Goal: Task Accomplishment & Management: Manage account settings

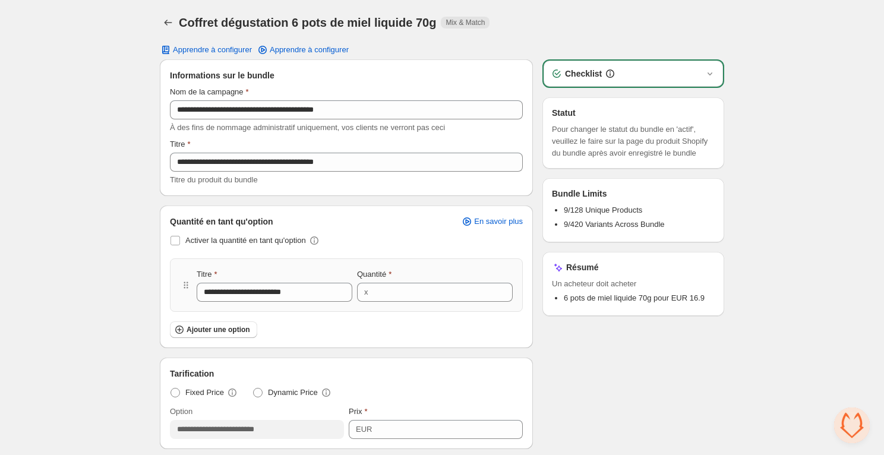
scroll to position [805, 0]
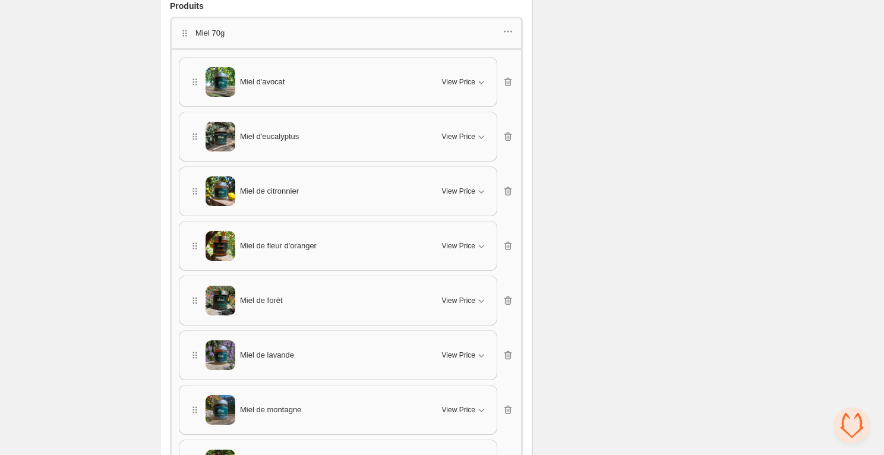
scroll to position [467, 0]
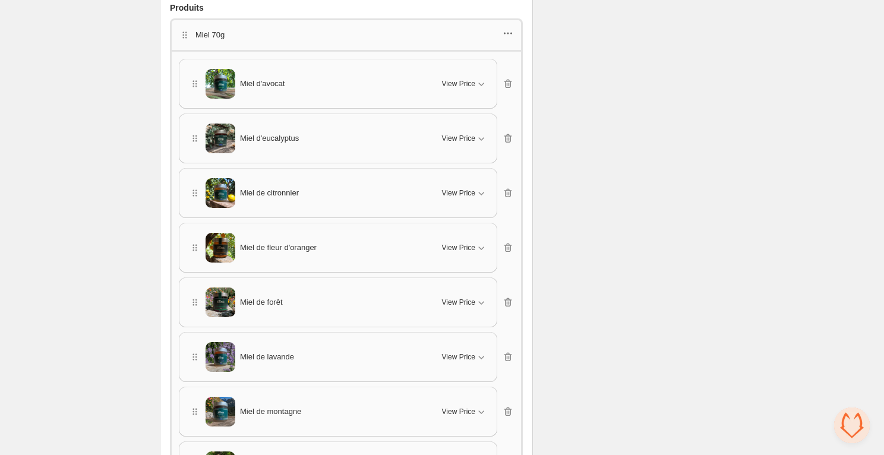
click at [509, 27] on icon "button" at bounding box center [508, 33] width 12 height 12
click at [504, 58] on span "Edit category title" at bounding box center [514, 55] width 64 height 12
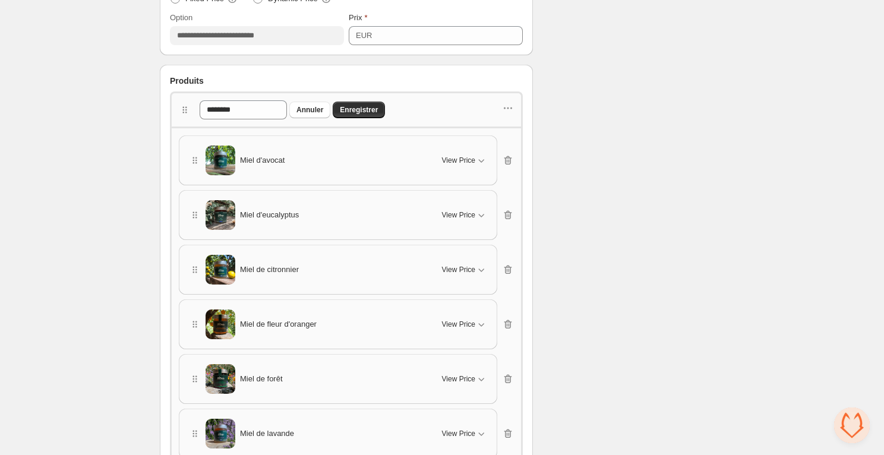
scroll to position [405, 0]
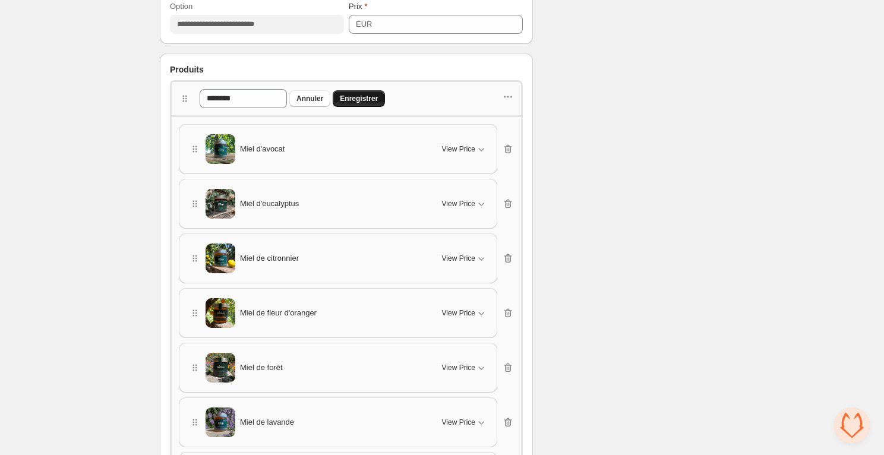
click at [361, 97] on span "Enregistrer" at bounding box center [359, 99] width 38 height 10
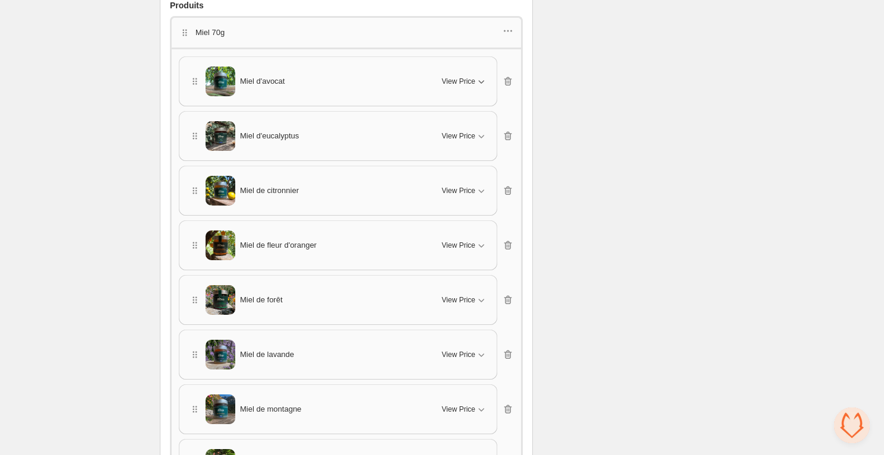
scroll to position [419, 0]
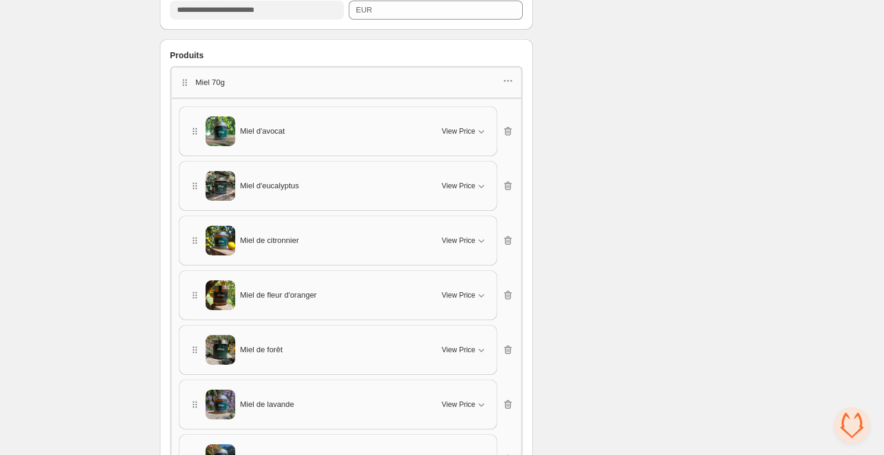
click at [520, 60] on div "Produits" at bounding box center [346, 55] width 353 height 12
click at [517, 55] on div "Produits" at bounding box center [346, 55] width 353 height 12
click at [295, 56] on div "Produits" at bounding box center [346, 55] width 353 height 12
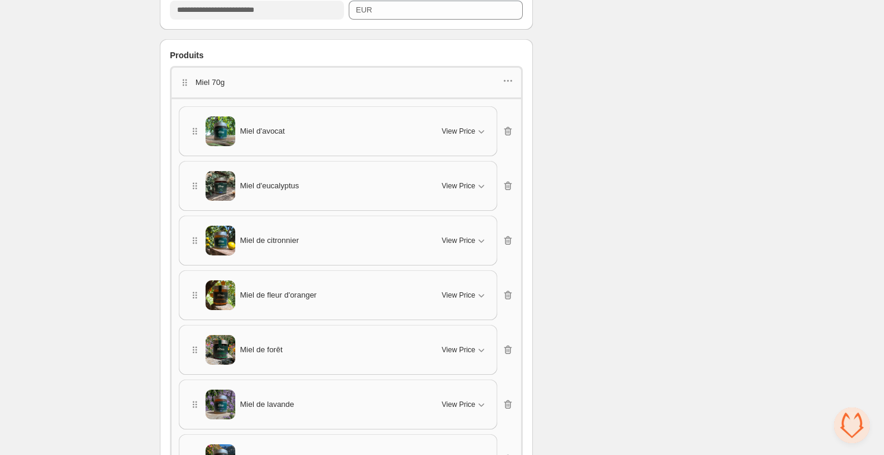
click at [295, 56] on div "Produits" at bounding box center [346, 55] width 353 height 12
click at [568, 64] on div "Checklist Statut Pour changer le statut du bundle en 'actif', veuillez le faire…" at bounding box center [633, 237] width 182 height 1194
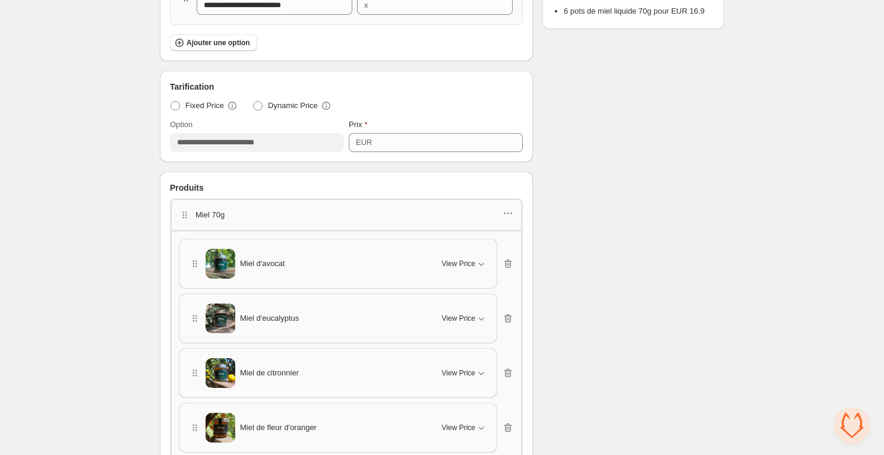
scroll to position [274, 0]
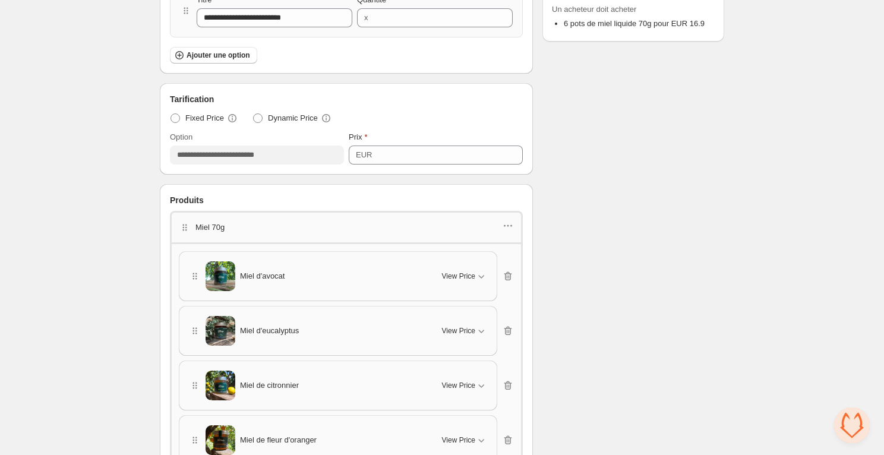
click at [511, 216] on div "Miel 70g" at bounding box center [346, 226] width 353 height 31
click at [511, 223] on icon "button" at bounding box center [508, 226] width 12 height 12
click at [511, 268] on span "Edit products" at bounding box center [514, 267] width 64 height 12
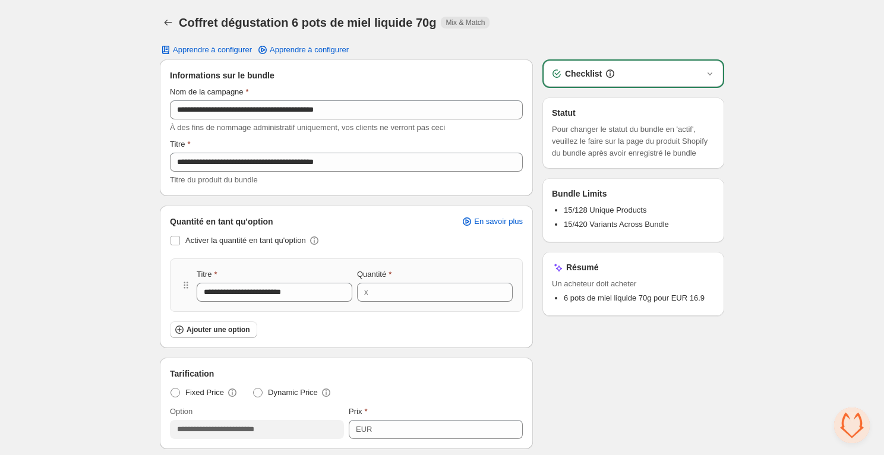
scroll to position [20, 0]
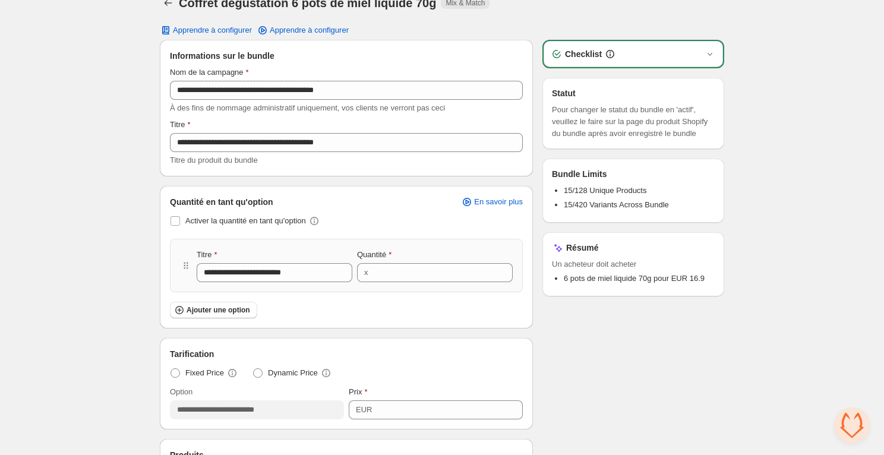
click at [569, 195] on span "15/128 Unique Products" at bounding box center [605, 190] width 83 height 9
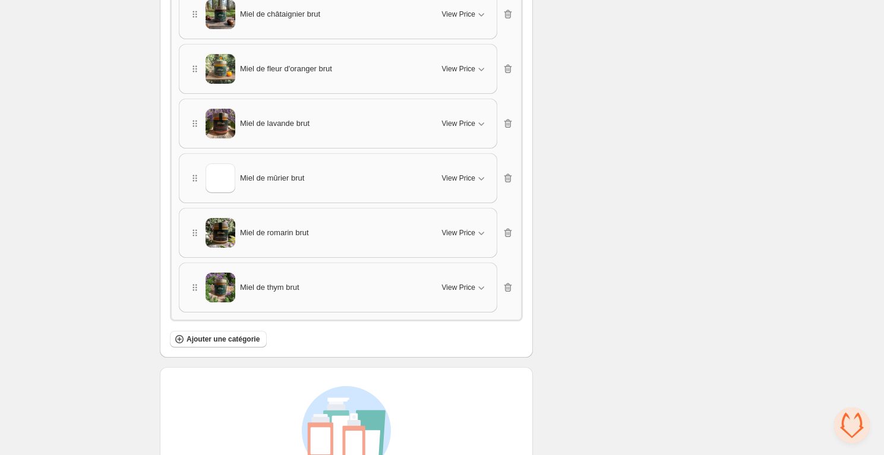
scroll to position [1132, 0]
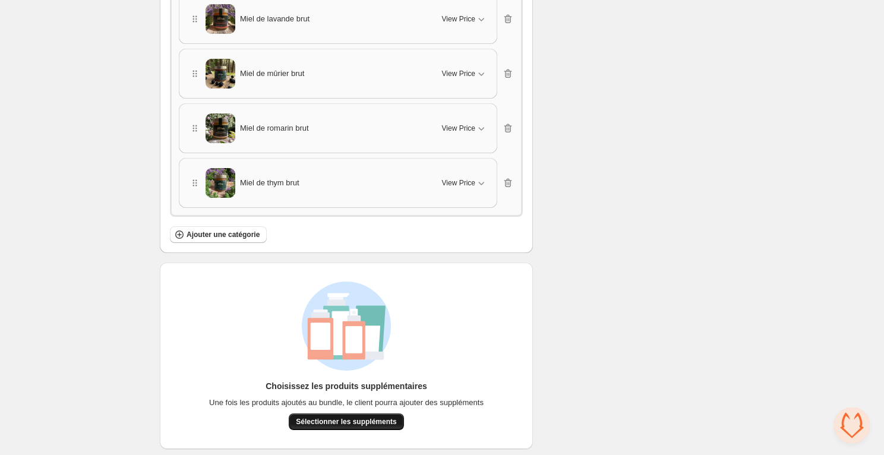
click at [344, 421] on span "Sélectionner les suppléments" at bounding box center [346, 422] width 100 height 10
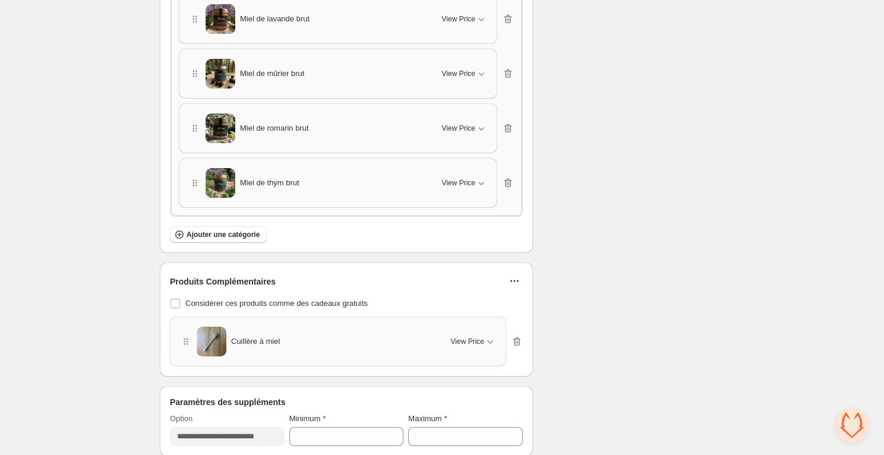
scroll to position [1139, 0]
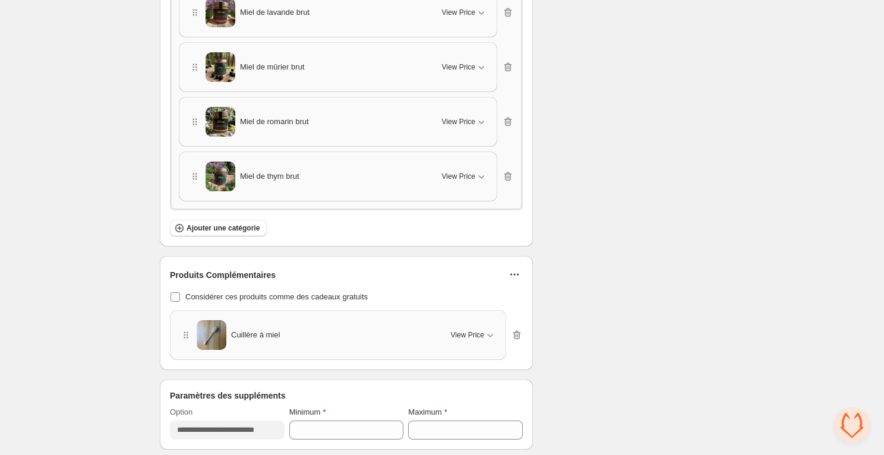
click at [198, 297] on span "Considérer ces produits comme des cadeaux gratuits" at bounding box center [276, 297] width 182 height 12
drag, startPoint x: 433, startPoint y: 419, endPoint x: 410, endPoint y: 420, distance: 22.6
click at [411, 420] on input "*" at bounding box center [456, 429] width 97 height 19
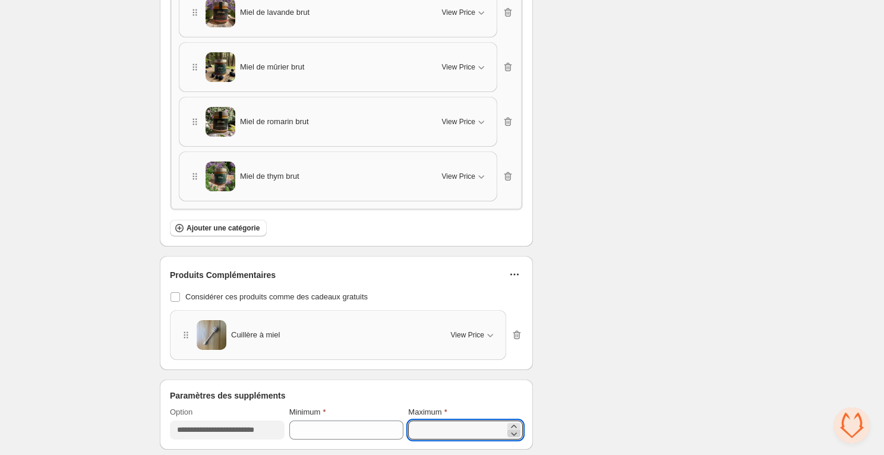
click at [514, 431] on icon at bounding box center [514, 434] width 12 height 12
type input "*"
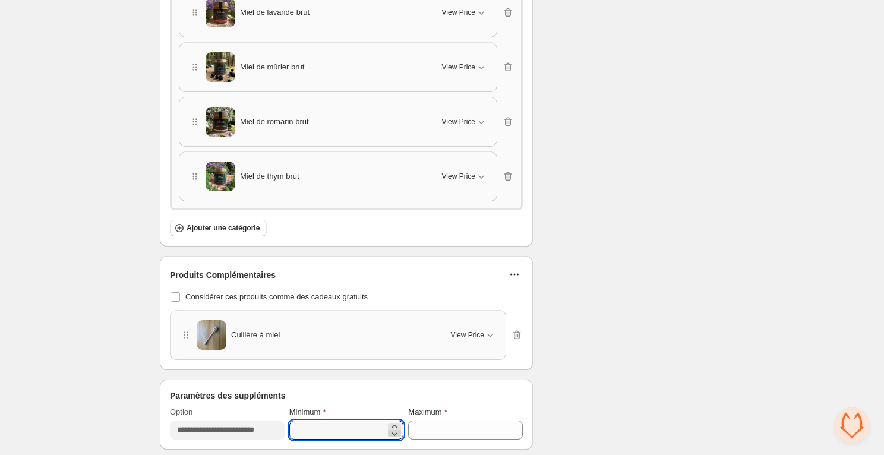
click at [395, 428] on icon at bounding box center [394, 434] width 12 height 12
click at [397, 432] on icon at bounding box center [394, 434] width 12 height 12
click at [396, 420] on icon at bounding box center [394, 426] width 12 height 12
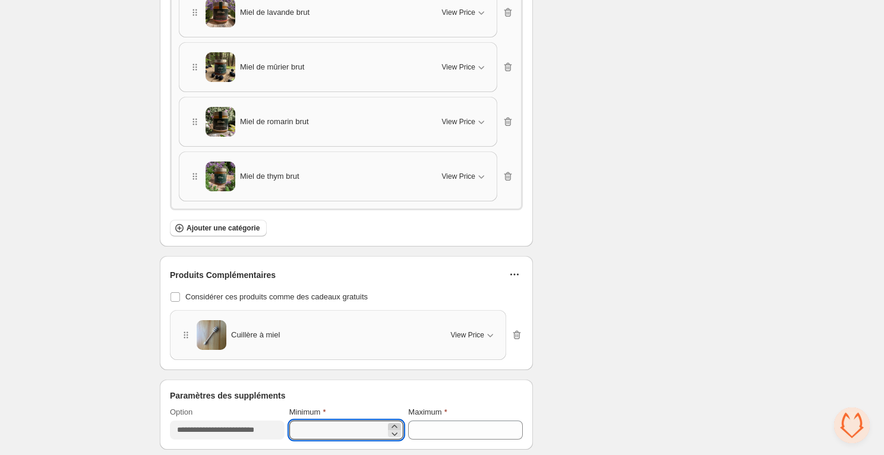
type input "*"
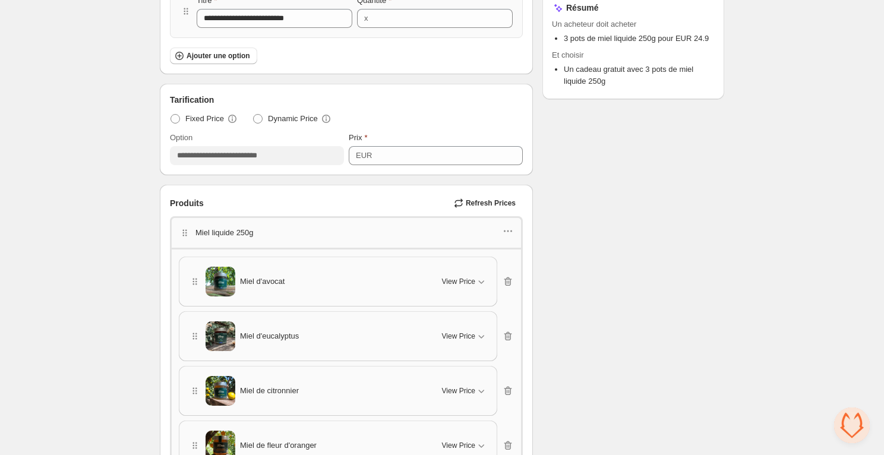
click at [115, 239] on div "**********" at bounding box center [442, 372] width 884 height 1292
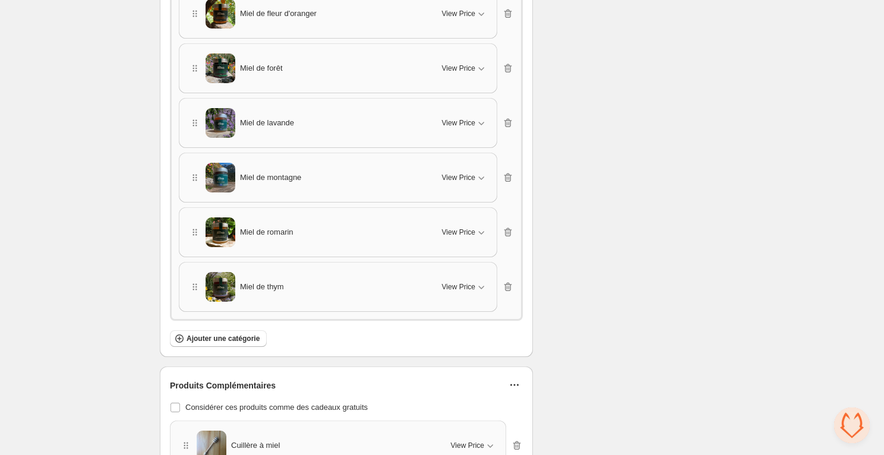
scroll to position [833, 0]
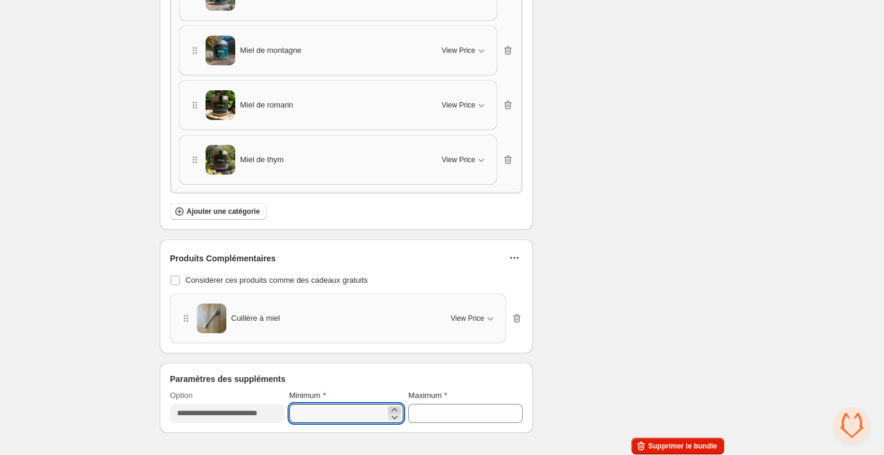
click at [397, 404] on icon at bounding box center [394, 410] width 12 height 12
type input "*"
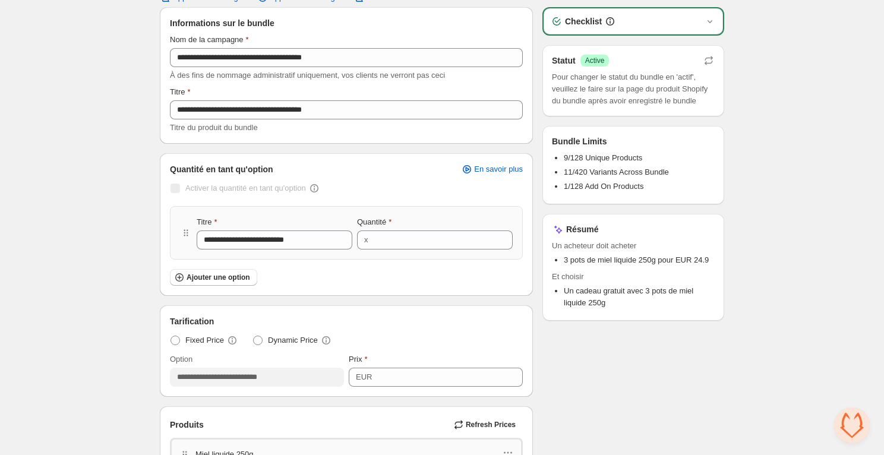
scroll to position [0, 0]
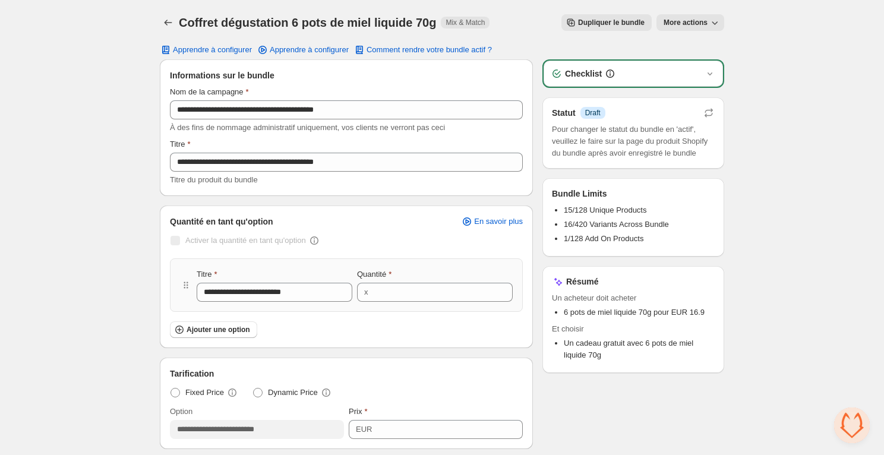
click at [589, 145] on span "Pour changer le statut du bundle en 'actif', veuillez le faire sur la page du p…" at bounding box center [633, 142] width 163 height 36
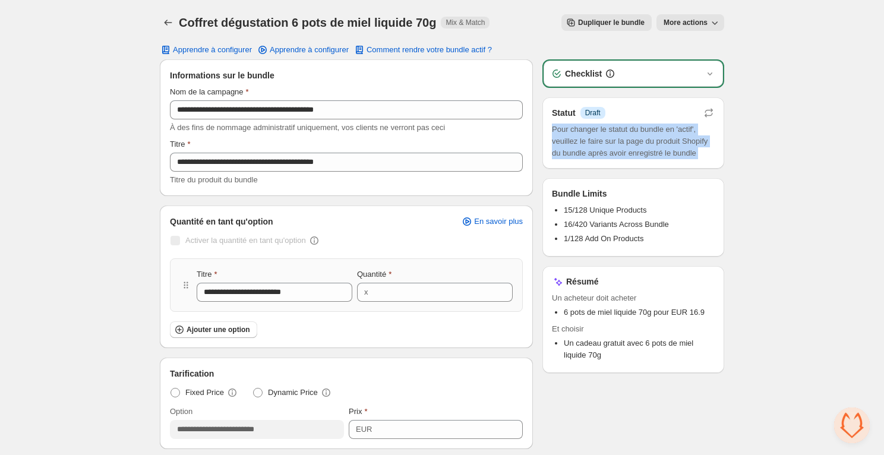
click at [589, 145] on span "Pour changer le statut du bundle en 'actif', veuillez le faire sur la page du p…" at bounding box center [633, 142] width 163 height 36
click at [587, 135] on span "Pour changer le statut du bundle en 'actif', veuillez le faire sur la page du p…" at bounding box center [633, 142] width 163 height 36
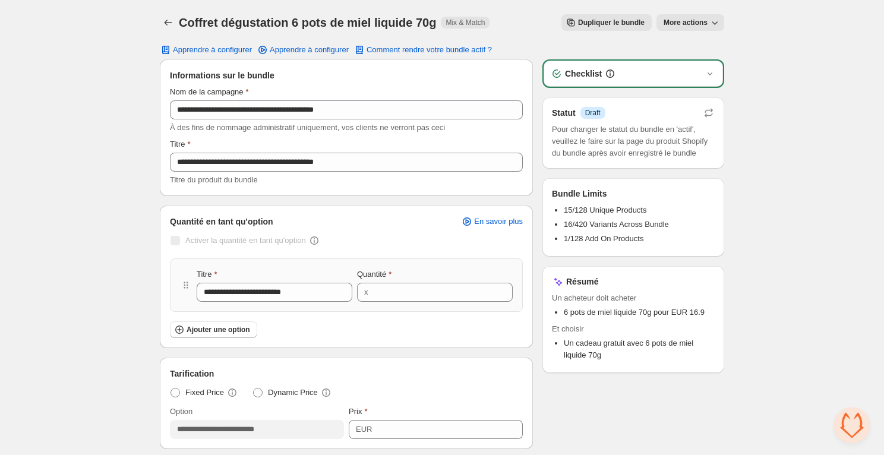
click at [717, 74] on div "Checklist" at bounding box center [632, 74] width 179 height 26
click at [712, 73] on icon "button" at bounding box center [710, 74] width 12 height 12
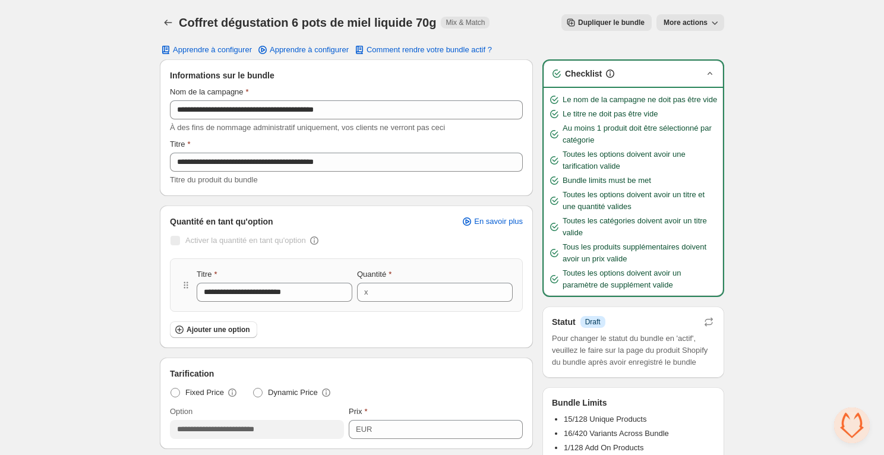
click at [712, 73] on icon "button" at bounding box center [710, 74] width 12 height 12
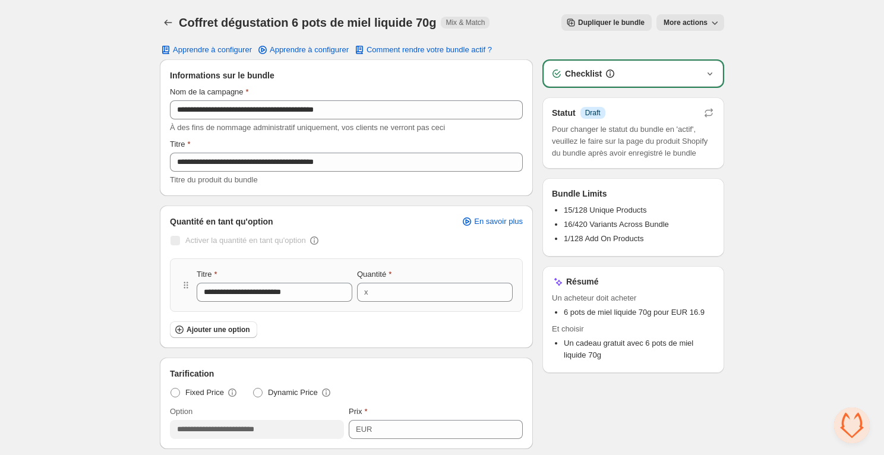
click at [225, 181] on span "Titre du produit du bundle" at bounding box center [214, 179] width 88 height 9
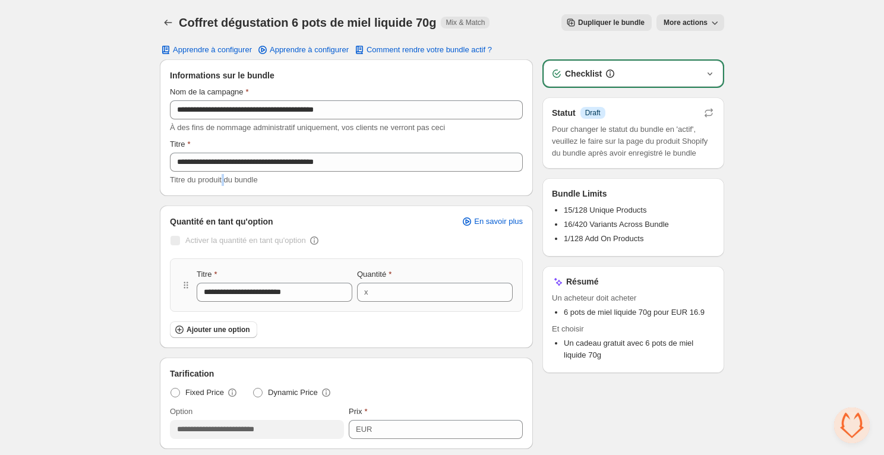
click at [225, 181] on span "Titre du produit du bundle" at bounding box center [214, 179] width 88 height 9
click at [235, 181] on span "Titre du produit du bundle" at bounding box center [214, 179] width 88 height 9
click at [250, 181] on span "Titre du produit du bundle" at bounding box center [214, 179] width 88 height 9
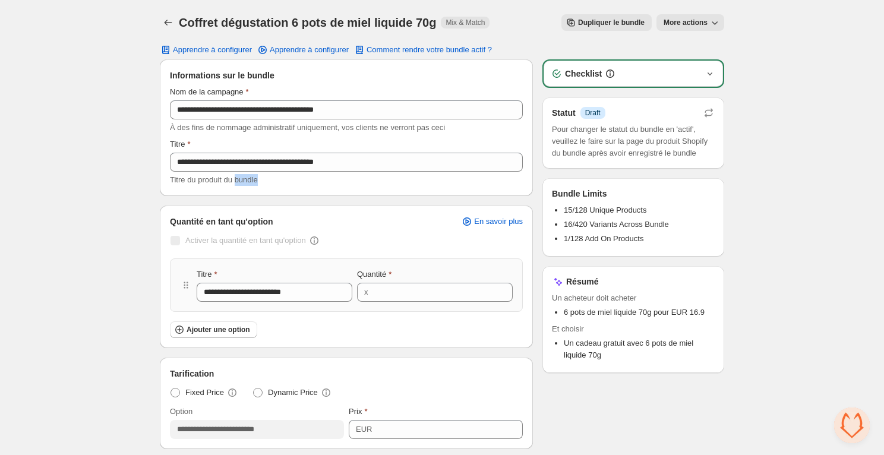
click at [250, 181] on span "Titre du produit du bundle" at bounding box center [214, 179] width 88 height 9
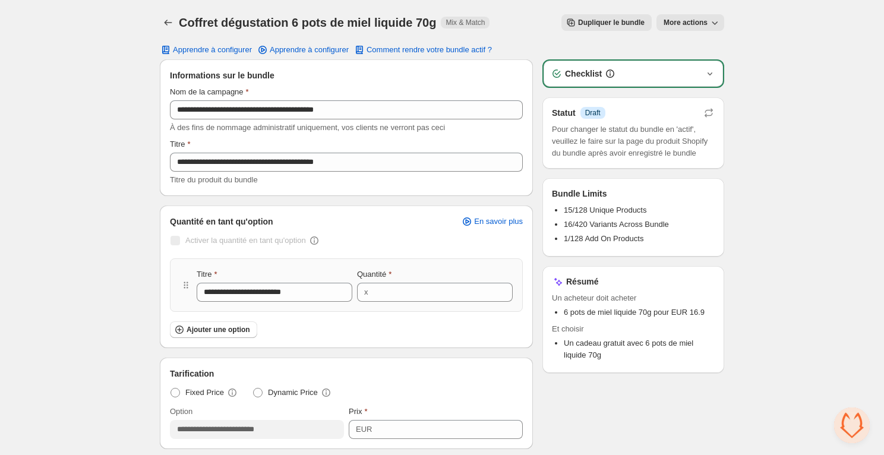
scroll to position [10, 0]
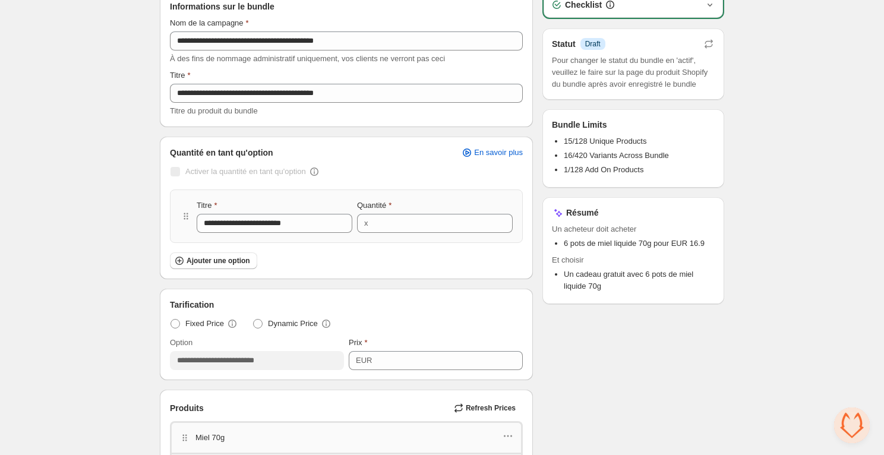
scroll to position [97, 0]
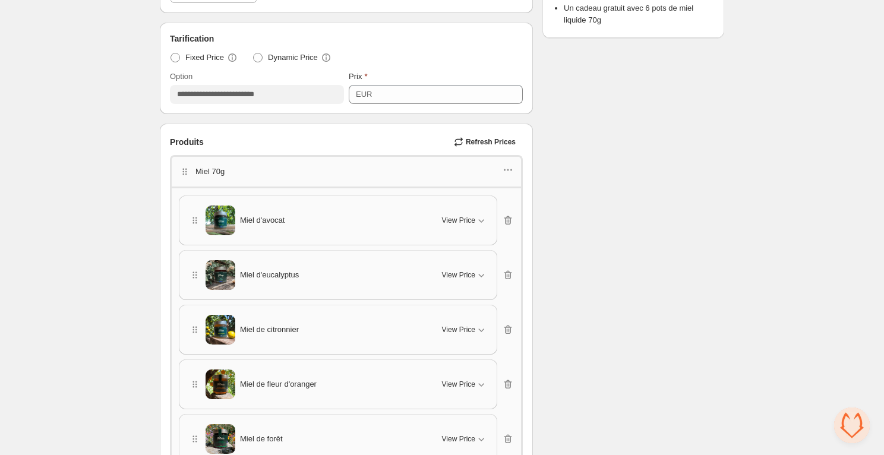
scroll to position [0, 0]
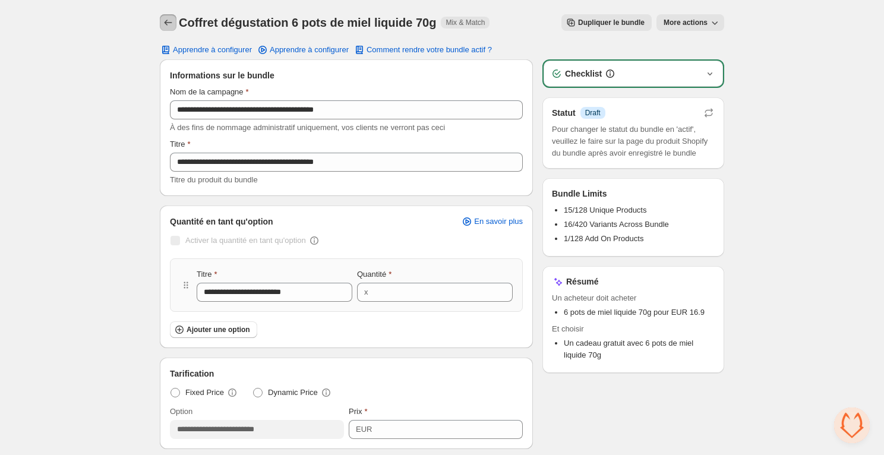
click at [173, 23] on icon "Back" at bounding box center [168, 23] width 12 height 12
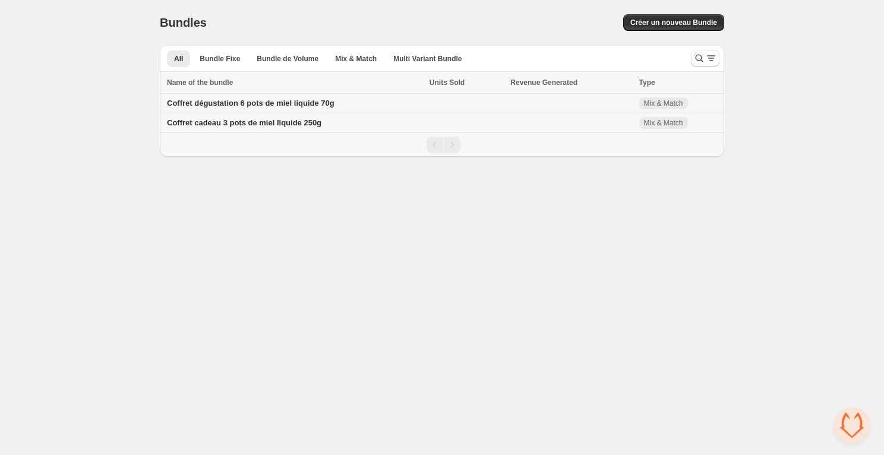
click at [293, 108] on div "Coffret dégustation 6 pots de miel liquide 70g" at bounding box center [294, 103] width 255 height 12
click at [299, 105] on span "Coffret dégustation 6 pots de miel liquide 70g" at bounding box center [250, 103] width 167 height 9
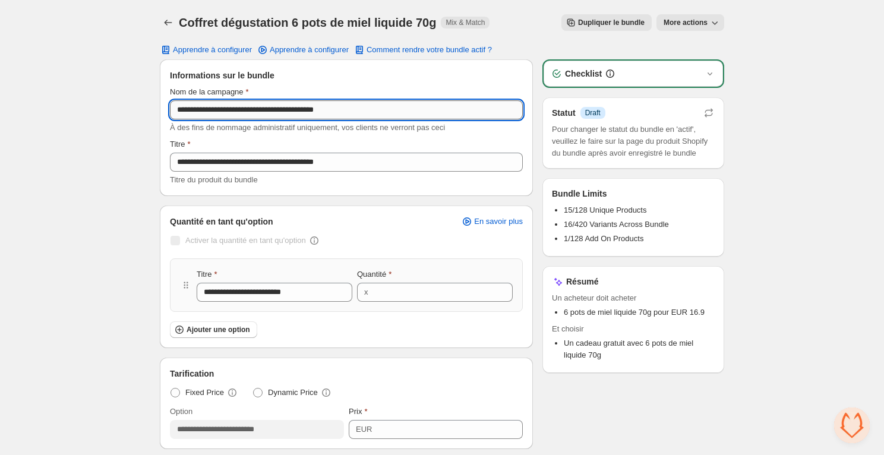
click at [312, 107] on input "**********" at bounding box center [346, 109] width 353 height 19
type input "**********"
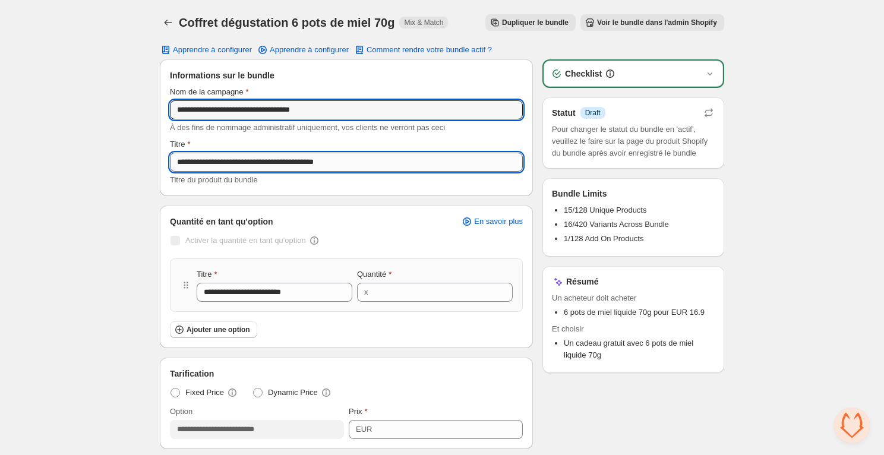
click at [320, 164] on input "**********" at bounding box center [346, 162] width 353 height 19
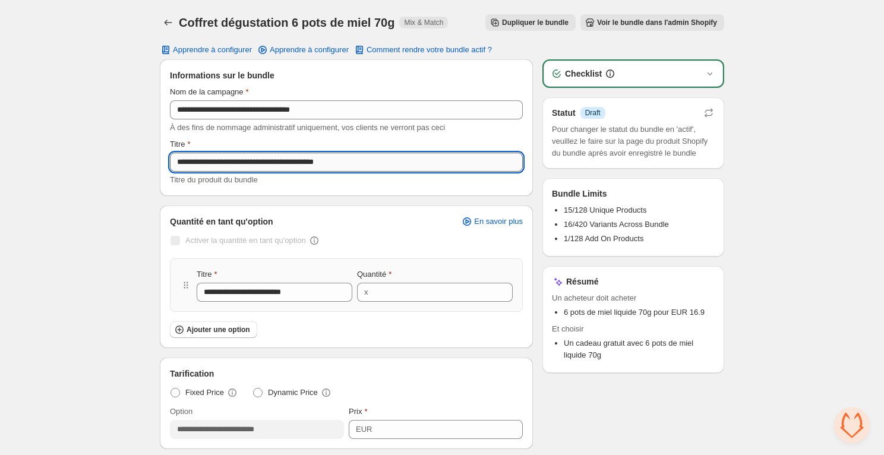
click at [320, 164] on input "**********" at bounding box center [346, 162] width 353 height 19
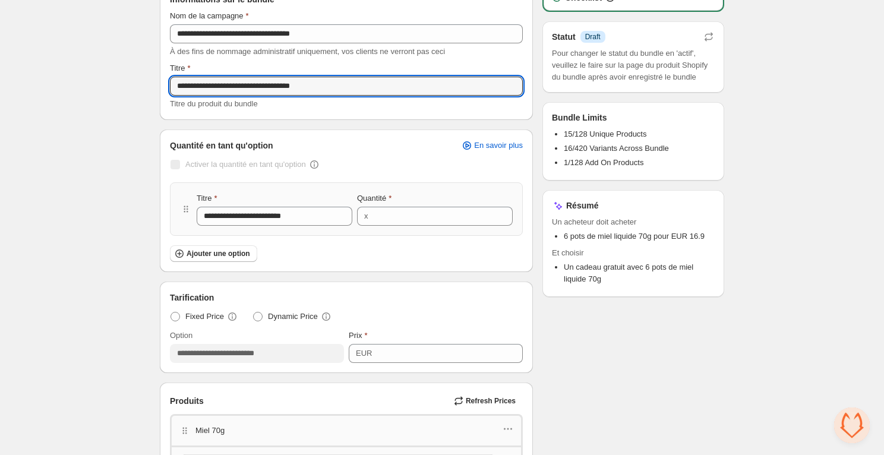
scroll to position [92, 0]
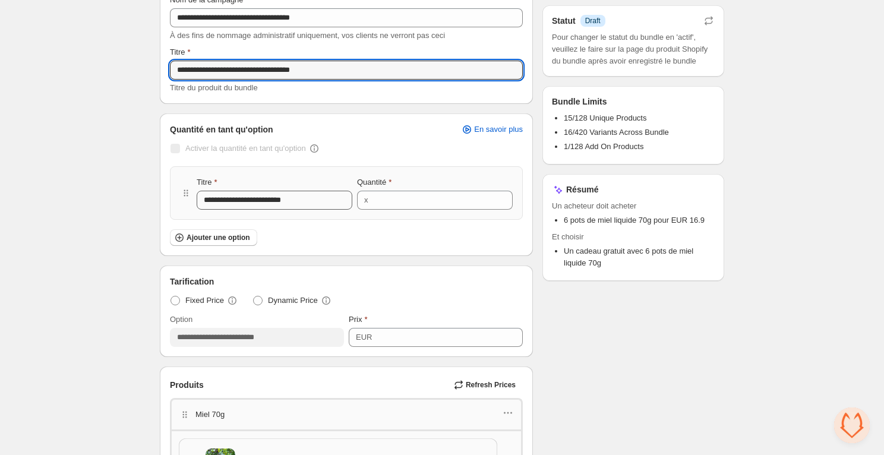
type input "**********"
click at [269, 205] on input "**********" at bounding box center [275, 200] width 156 height 19
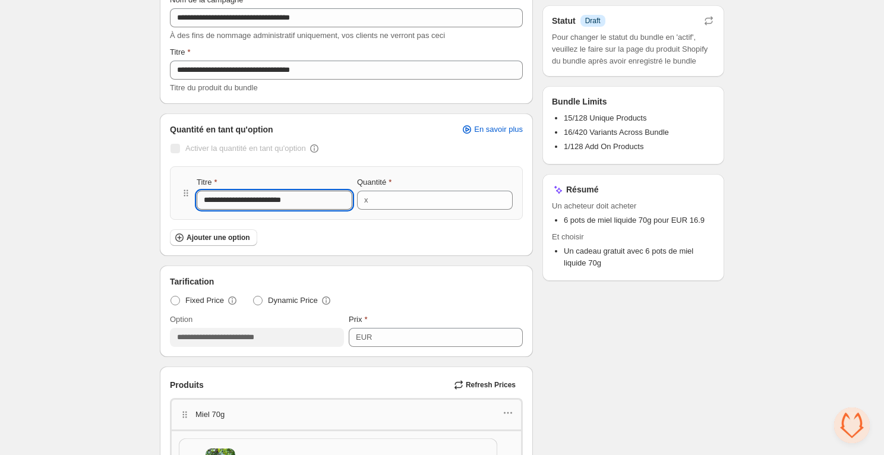
click at [269, 205] on input "**********" at bounding box center [275, 200] width 156 height 19
type input "**********"
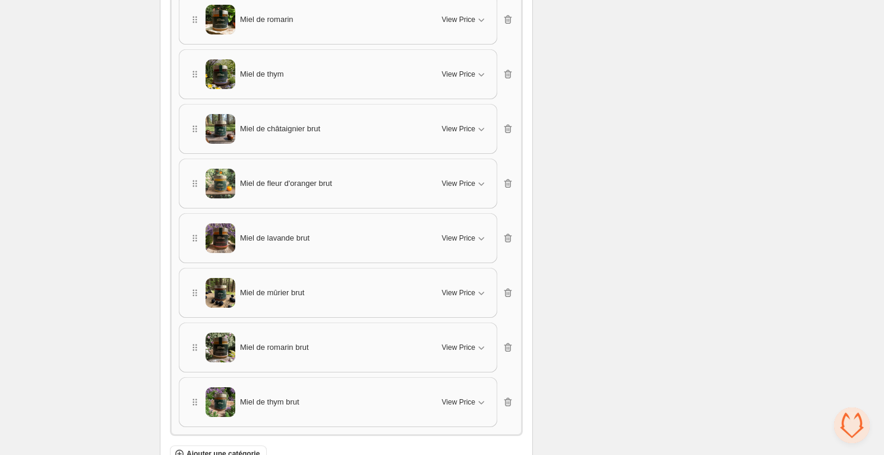
scroll to position [1160, 0]
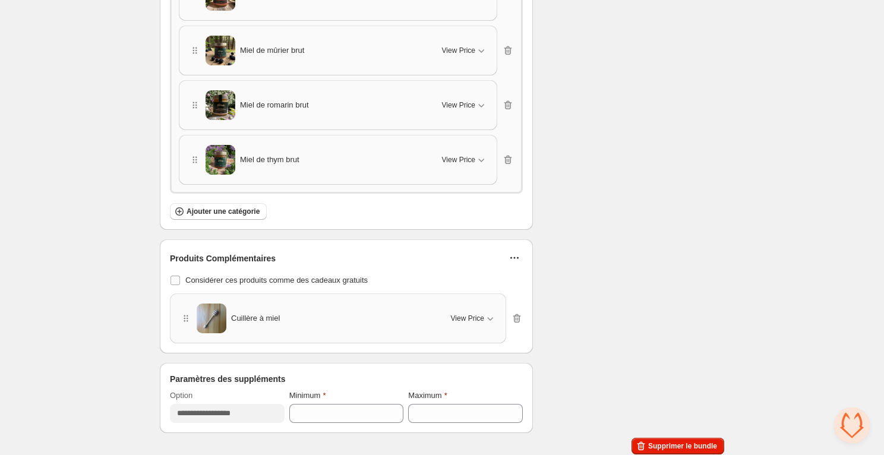
type input "**********"
click at [512, 255] on icon "button" at bounding box center [514, 258] width 12 height 12
click at [402, 259] on div "Produits Complémentaires" at bounding box center [346, 258] width 353 height 18
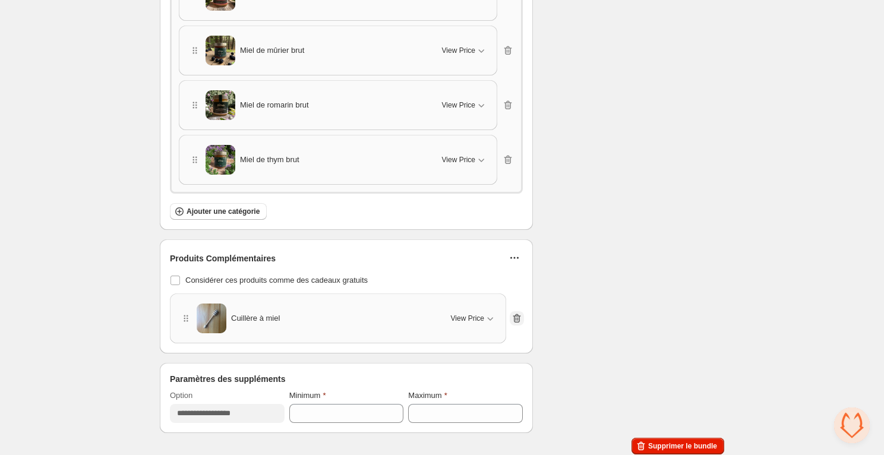
click at [515, 319] on icon "button" at bounding box center [517, 318] width 12 height 12
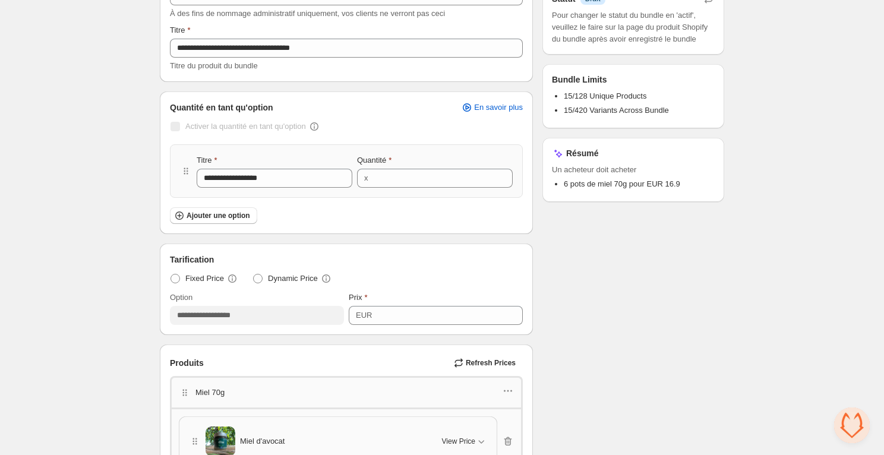
scroll to position [106, 0]
